Goal: Task Accomplishment & Management: Manage account settings

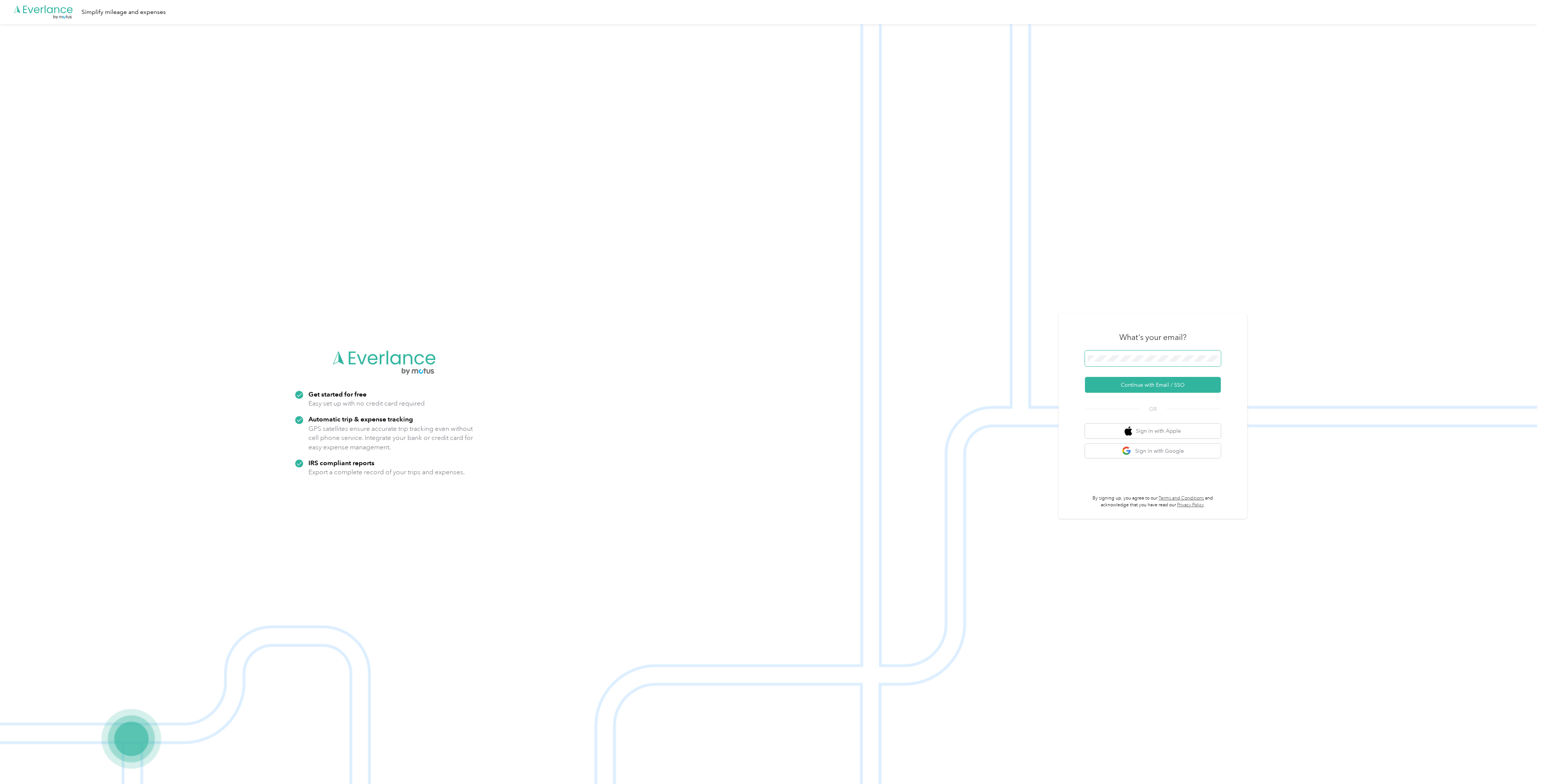
click at [1122, 362] on span at bounding box center [1153, 358] width 136 height 16
click at [1135, 352] on span at bounding box center [1153, 358] width 136 height 16
click at [1154, 387] on button "Continue with Email / SSO" at bounding box center [1153, 385] width 136 height 16
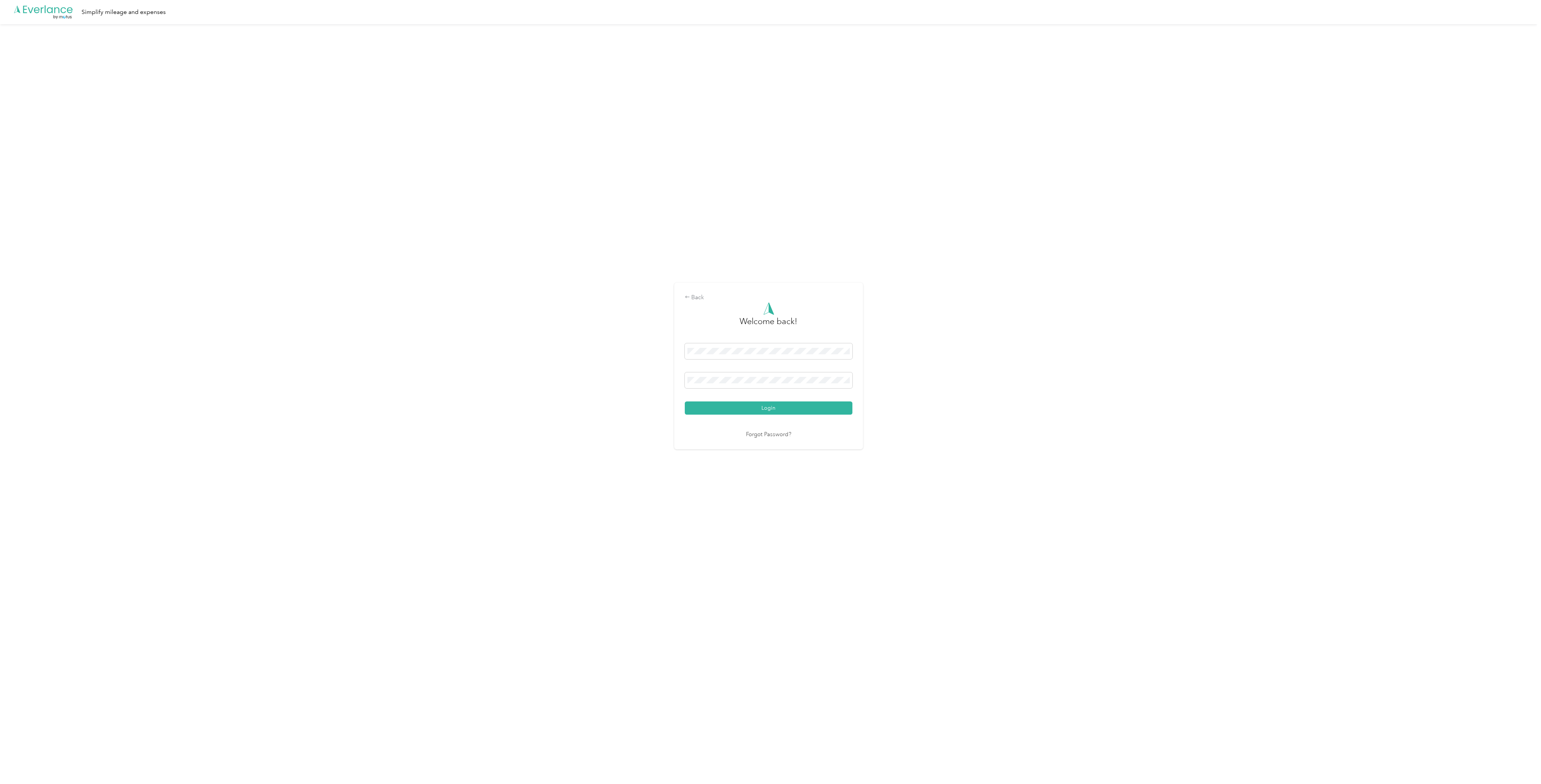
click at [738, 407] on button "Login" at bounding box center [769, 408] width 168 height 13
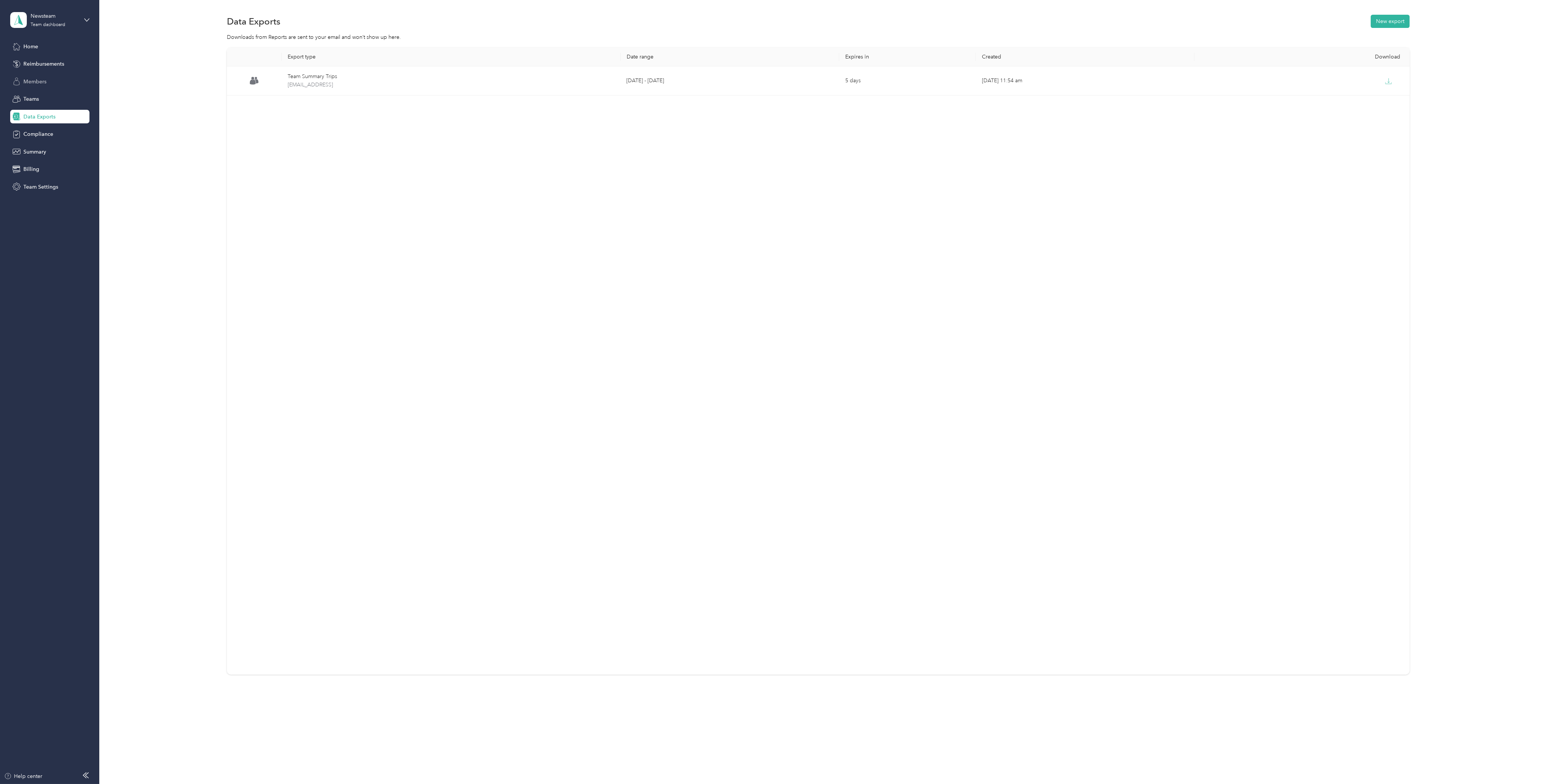
click at [40, 80] on span "Members" at bounding box center [35, 81] width 23 height 8
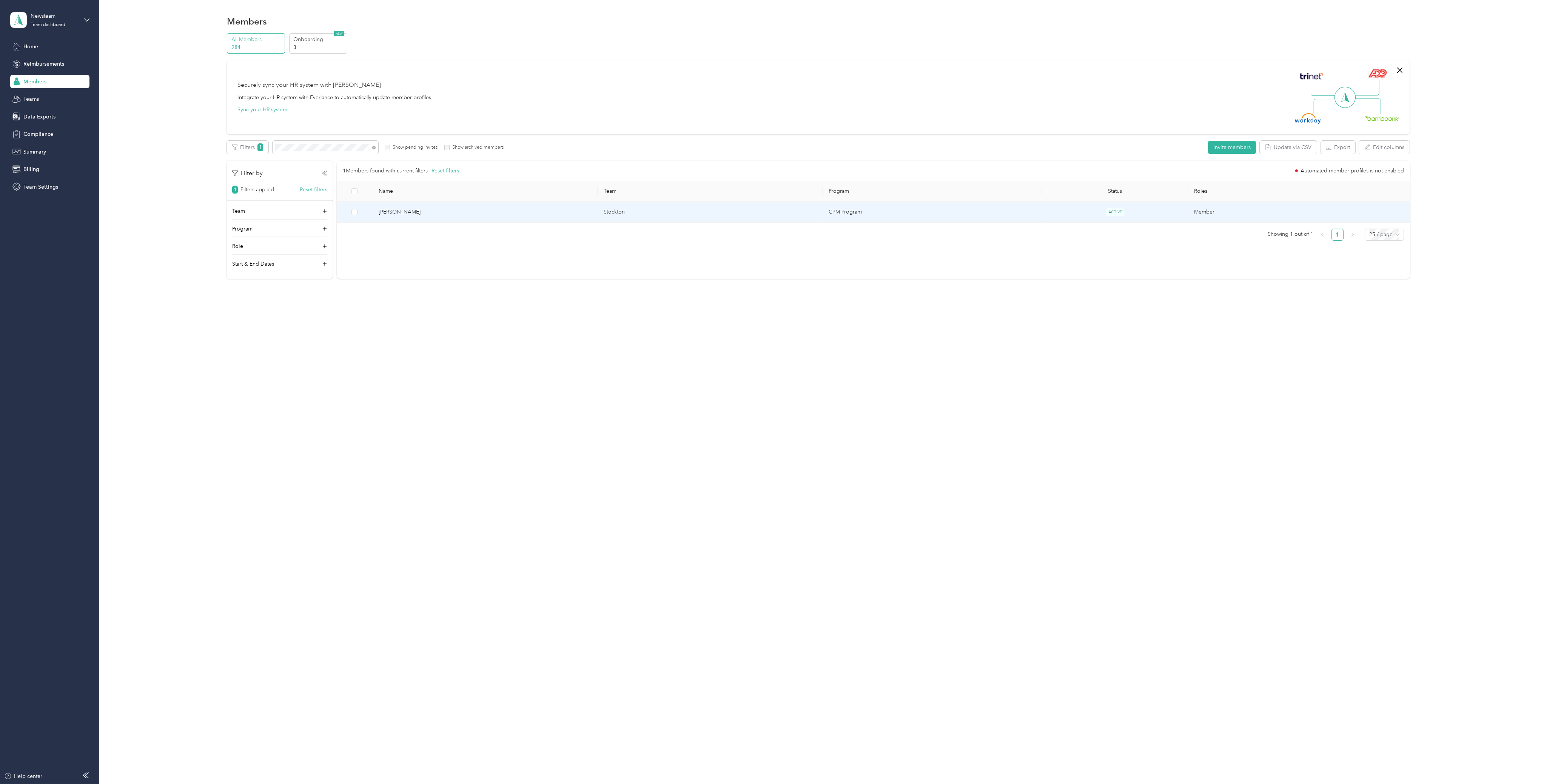
click at [421, 214] on span "[PERSON_NAME]" at bounding box center [485, 212] width 213 height 8
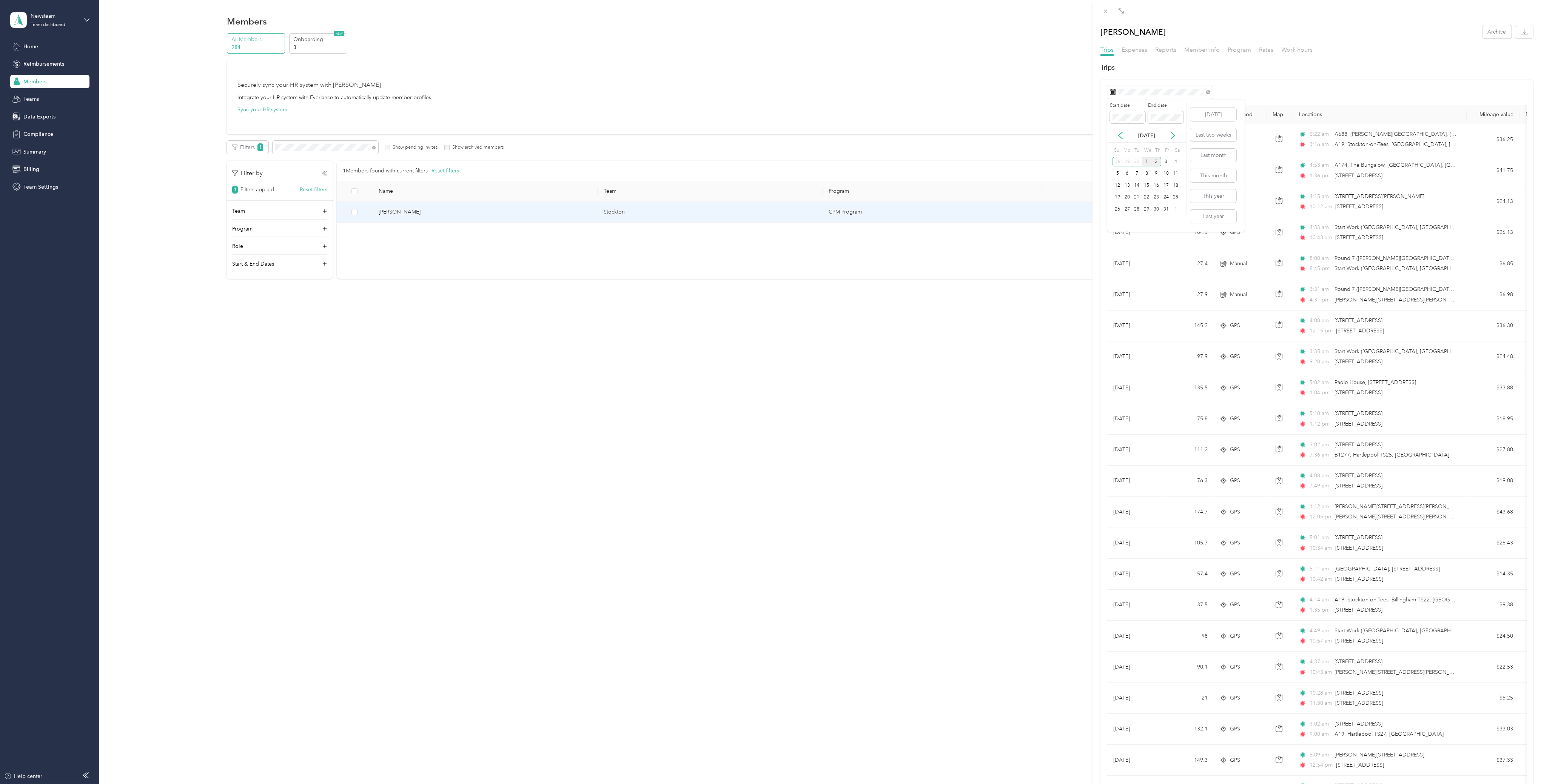
click at [1148, 161] on div "1" at bounding box center [1146, 162] width 10 height 10
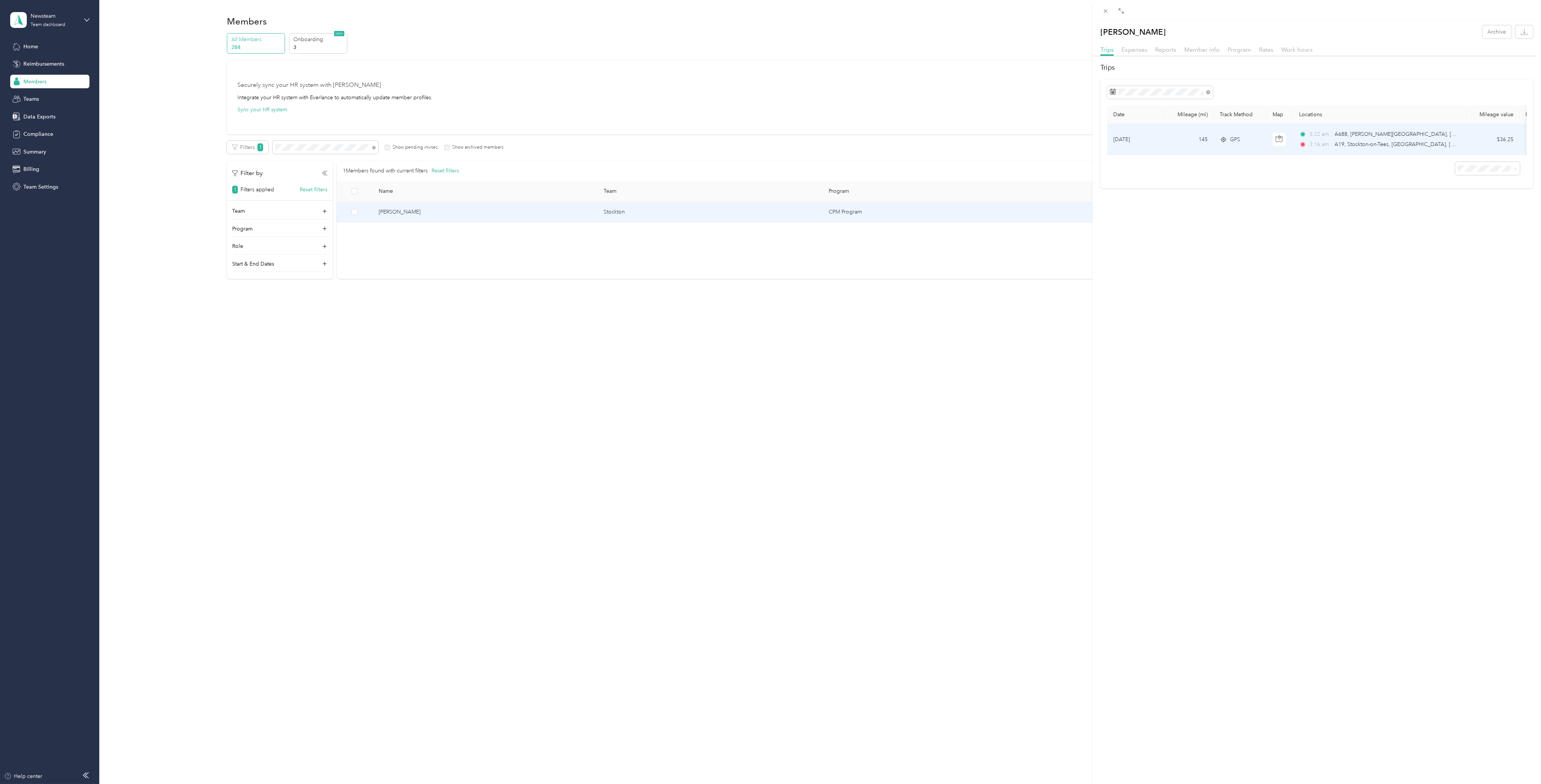
click at [1360, 139] on div "5:22 am A688, [PERSON_NAME][GEOGRAPHIC_DATA], [GEOGRAPHIC_DATA] 3:16 am A19, [G…" at bounding box center [1378, 139] width 159 height 19
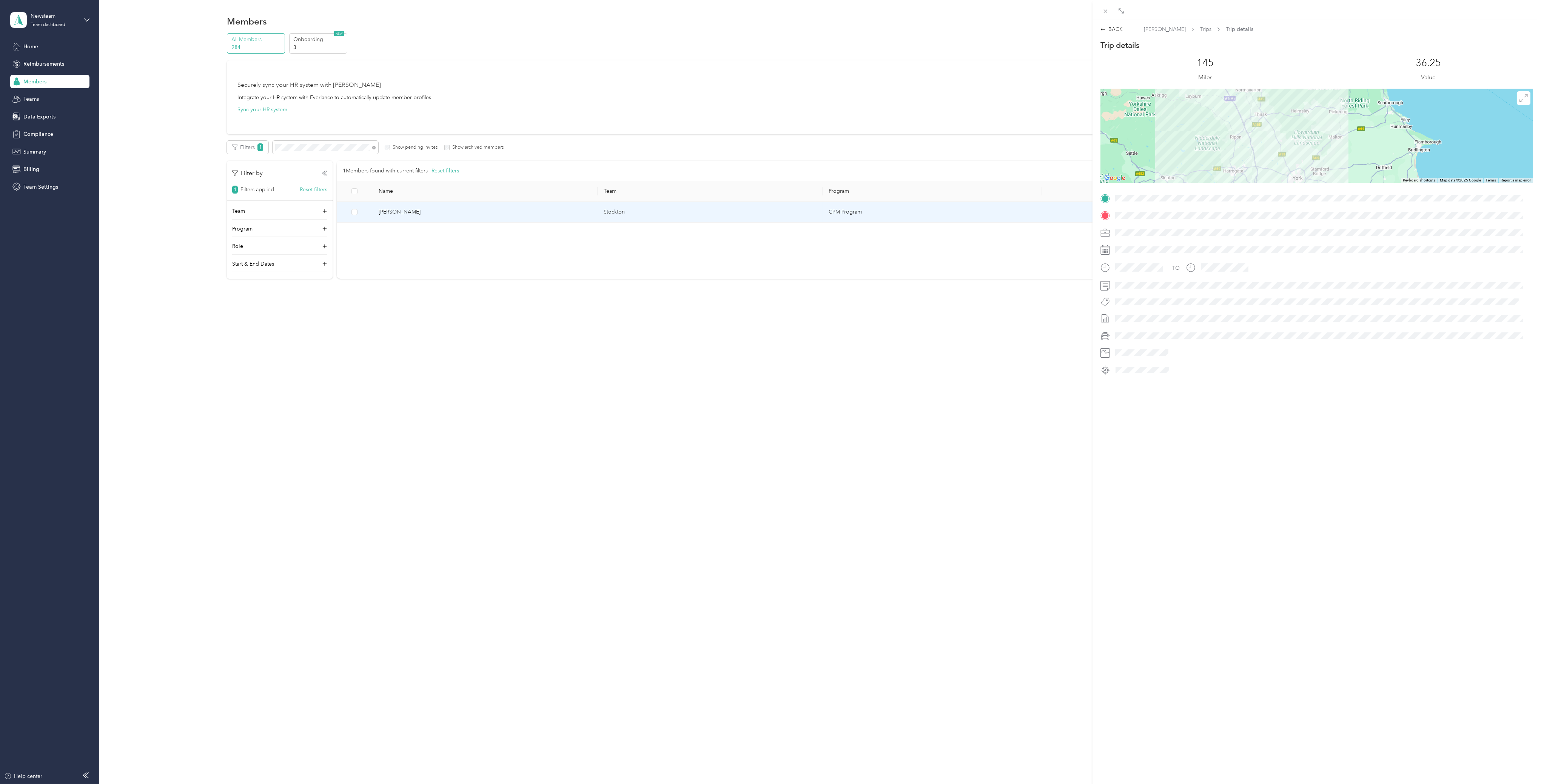
drag, startPoint x: 1369, startPoint y: 175, endPoint x: 1297, endPoint y: 144, distance: 78.4
click at [1297, 144] on div at bounding box center [1317, 136] width 433 height 94
click at [1115, 33] on div "BACK [PERSON_NAME] Trips Trip details Trip details This trip cannot be edited b…" at bounding box center [1317, 200] width 449 height 350
click at [1115, 30] on div "BACK" at bounding box center [1111, 29] width 22 height 8
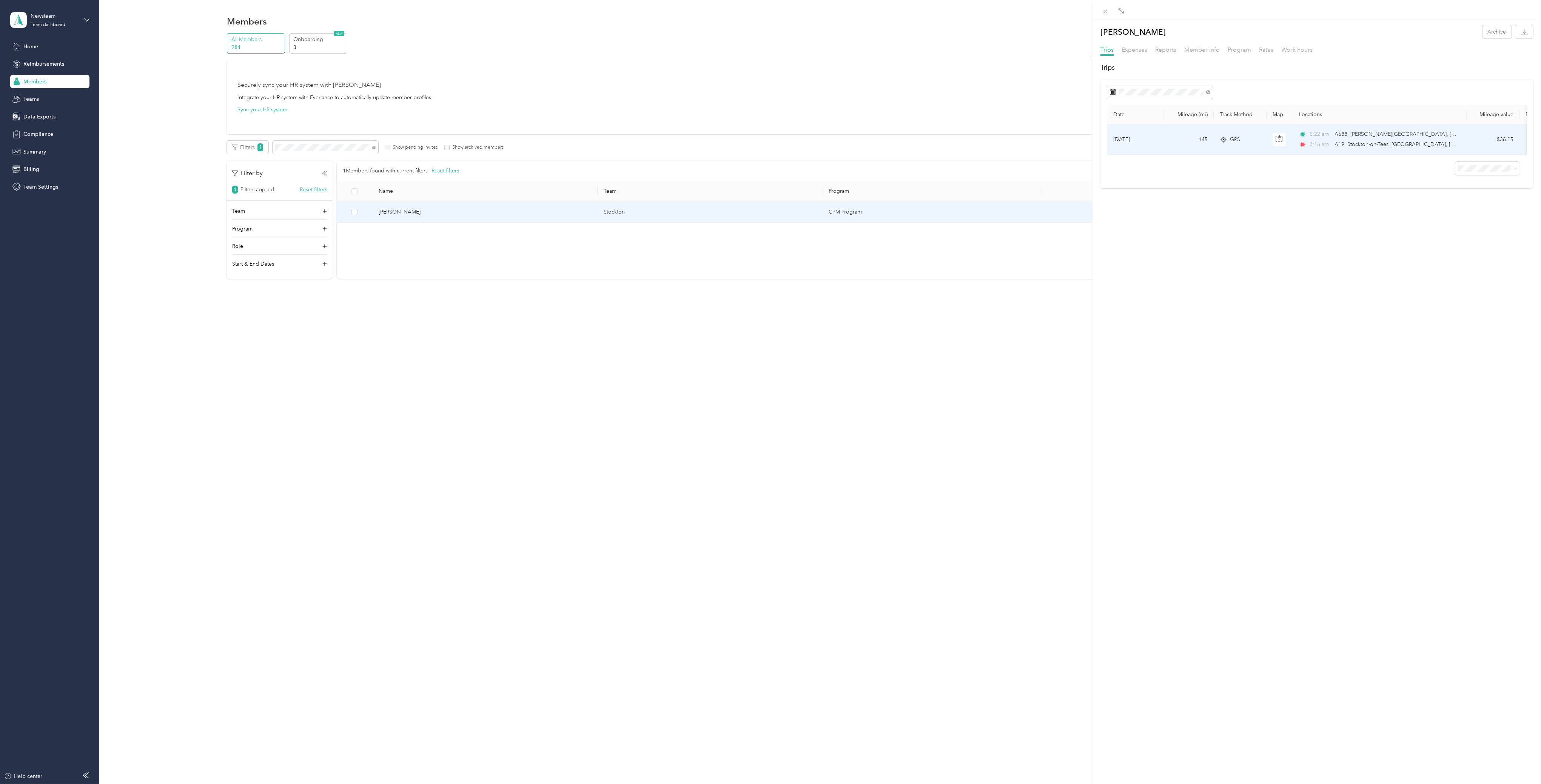
click at [1357, 141] on span "A19, Stockton-on-Tees, [GEOGRAPHIC_DATA], [GEOGRAPHIC_DATA]" at bounding box center [1396, 145] width 123 height 8
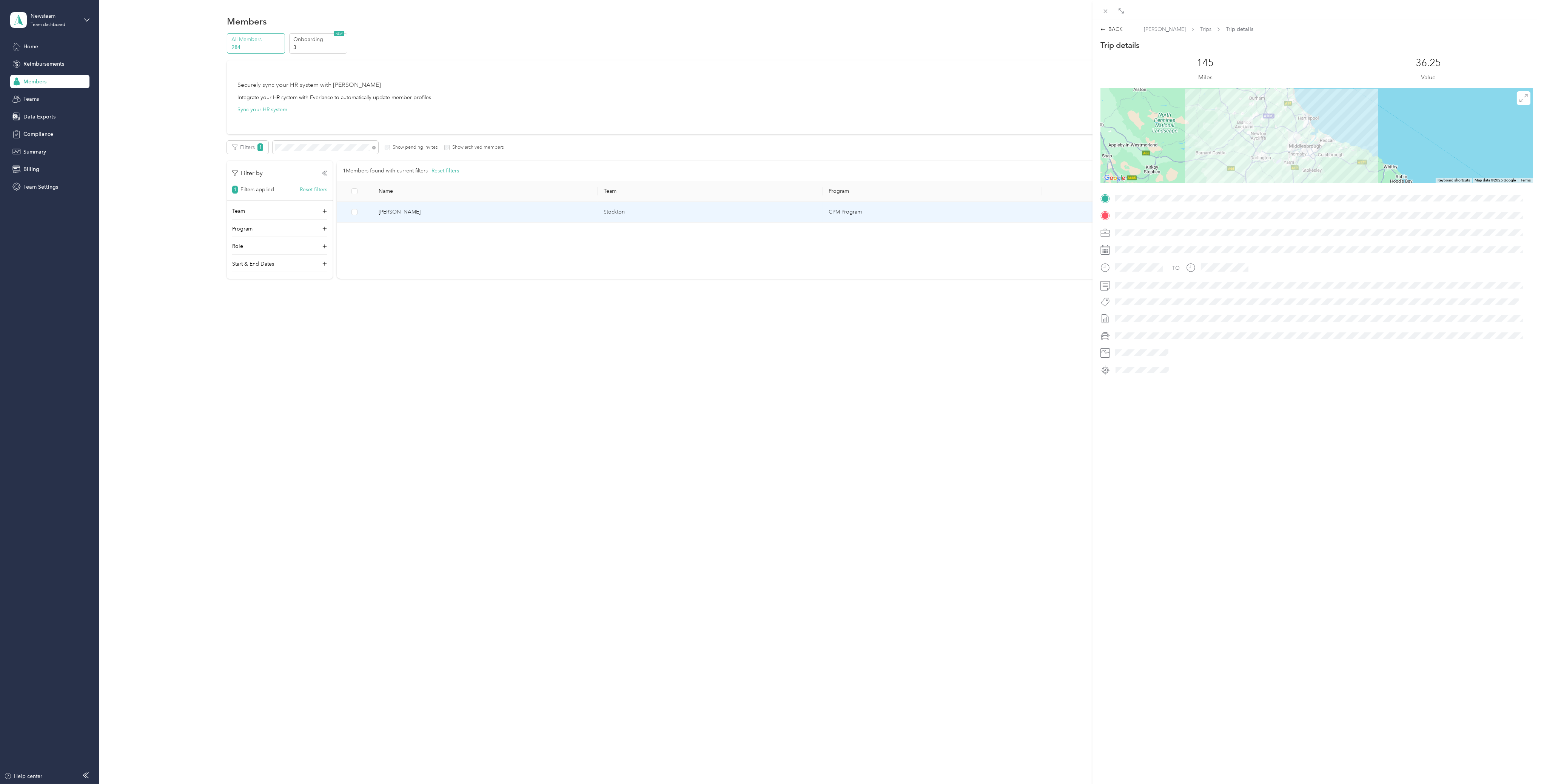
drag, startPoint x: 1309, startPoint y: 103, endPoint x: 1277, endPoint y: 164, distance: 68.9
click at [1277, 164] on div at bounding box center [1317, 136] width 433 height 94
drag, startPoint x: 1281, startPoint y: 165, endPoint x: 1262, endPoint y: 85, distance: 82.2
click at [1262, 85] on div "Trip details This trip cannot be edited because it is either under review, appr…" at bounding box center [1317, 208] width 433 height 336
click at [1265, 190] on div "Trip details This trip cannot be edited because it is either under review, appr…" at bounding box center [1317, 208] width 433 height 336
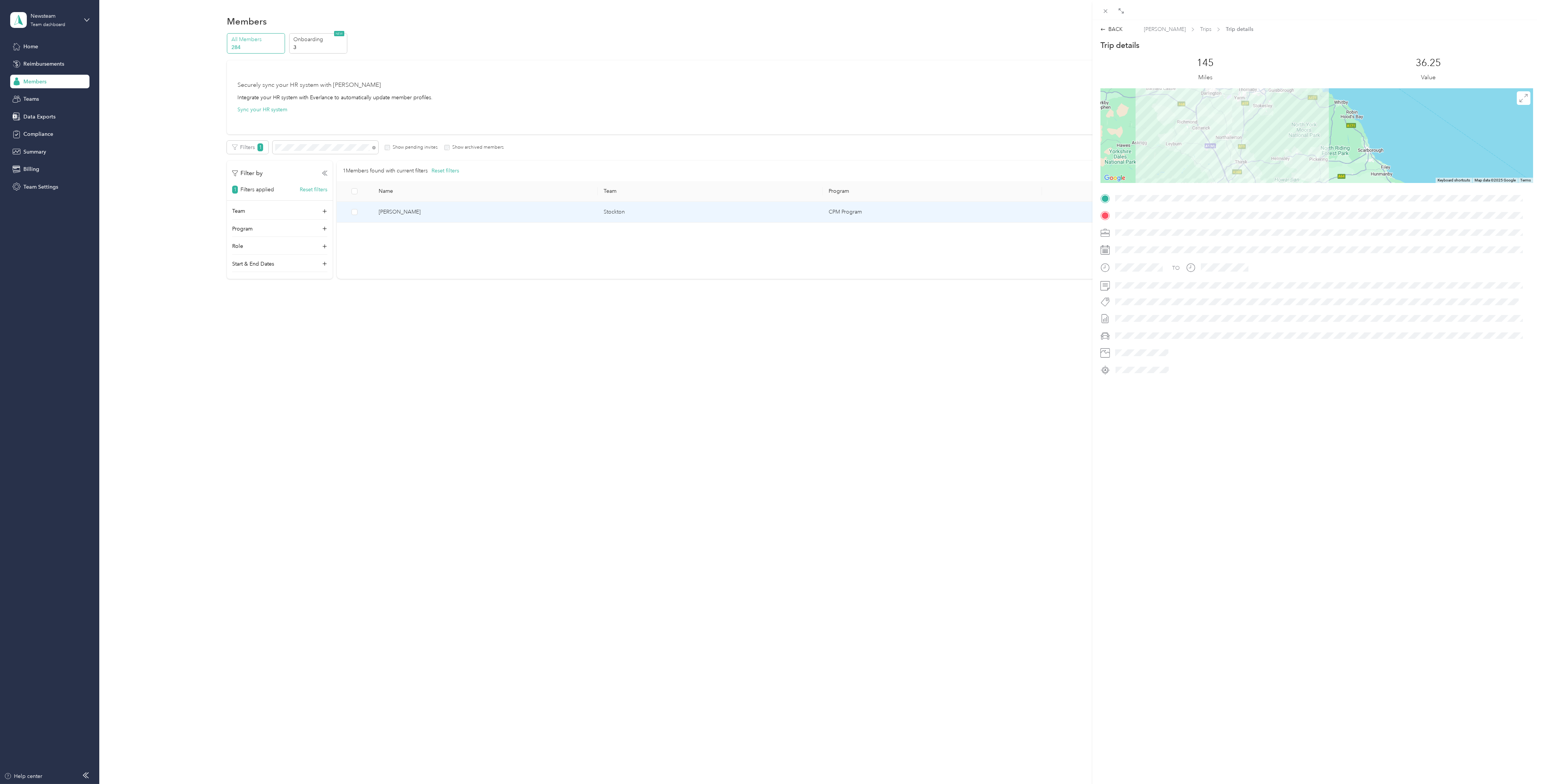
drag, startPoint x: 1299, startPoint y: 160, endPoint x: 1265, endPoint y: 150, distance: 35.4
click at [1265, 150] on div at bounding box center [1317, 136] width 433 height 94
click at [489, 336] on div "BACK [PERSON_NAME] Trips Trip details Trip details This trip cannot be edited b…" at bounding box center [770, 392] width 1541 height 784
